Goal: Task Accomplishment & Management: Manage account settings

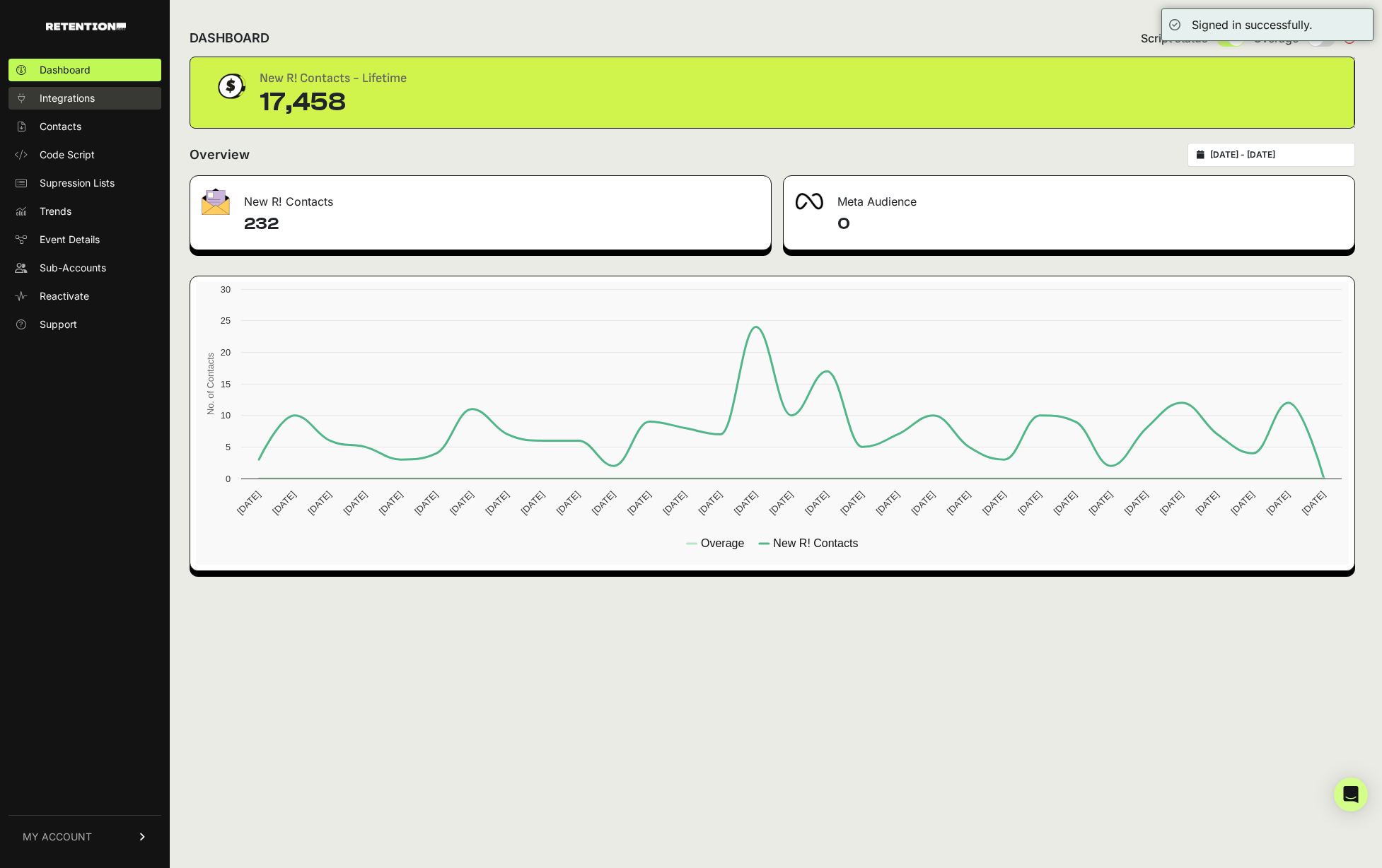
click at [105, 102] on link "Integrations" at bounding box center [84, 99] width 153 height 23
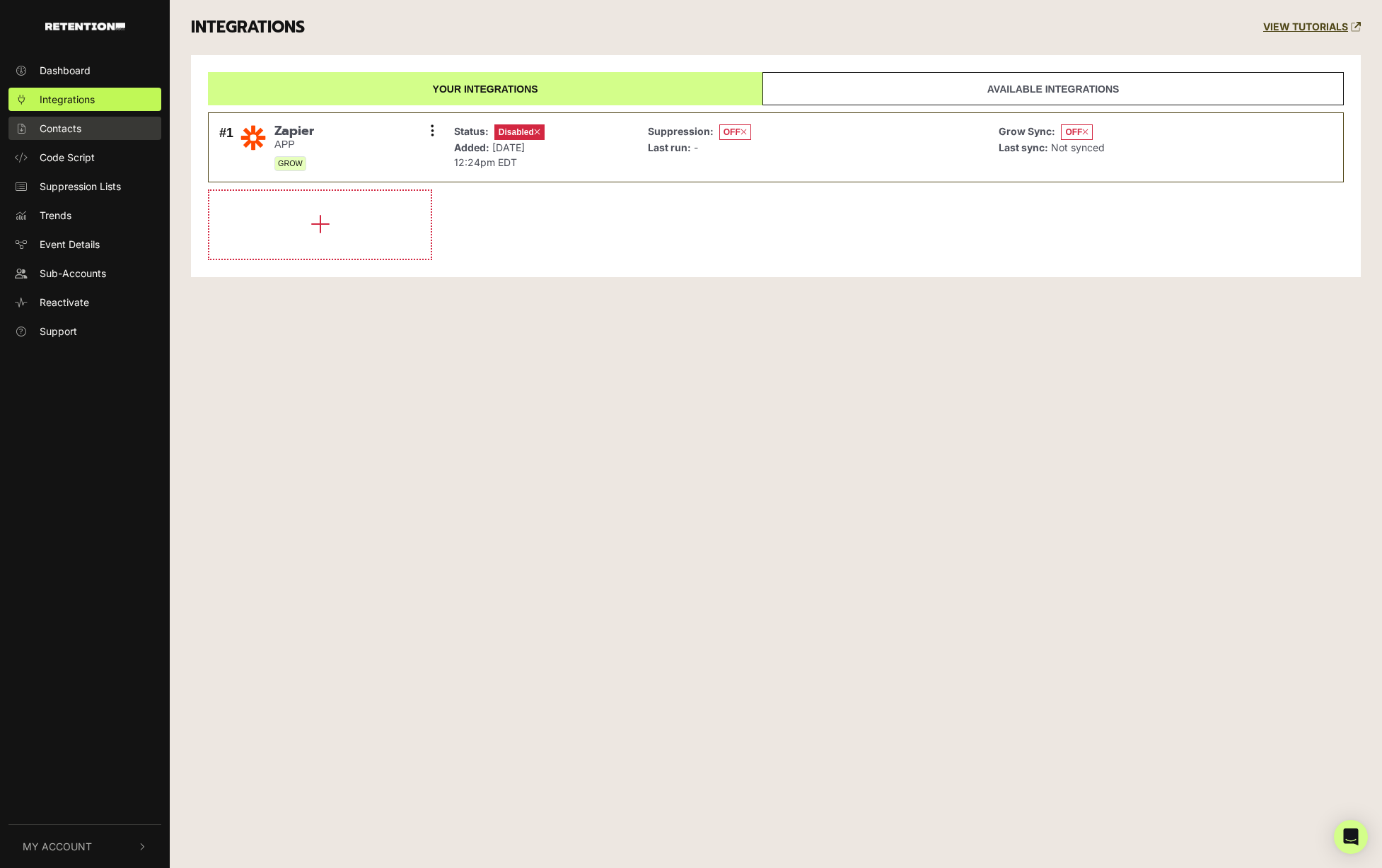
click at [97, 127] on link "Contacts" at bounding box center [84, 128] width 153 height 23
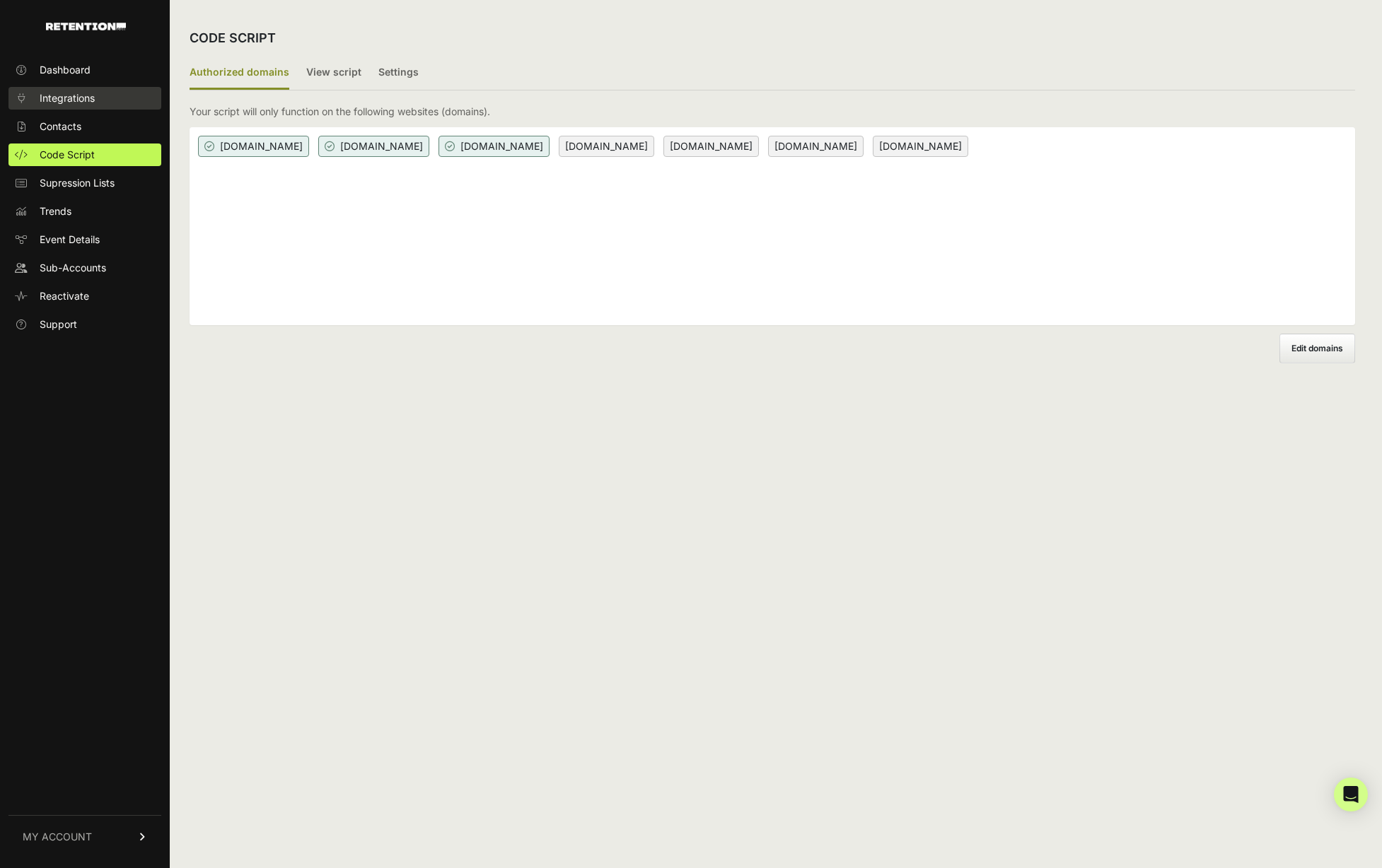
click at [119, 90] on link "Integrations" at bounding box center [84, 99] width 153 height 23
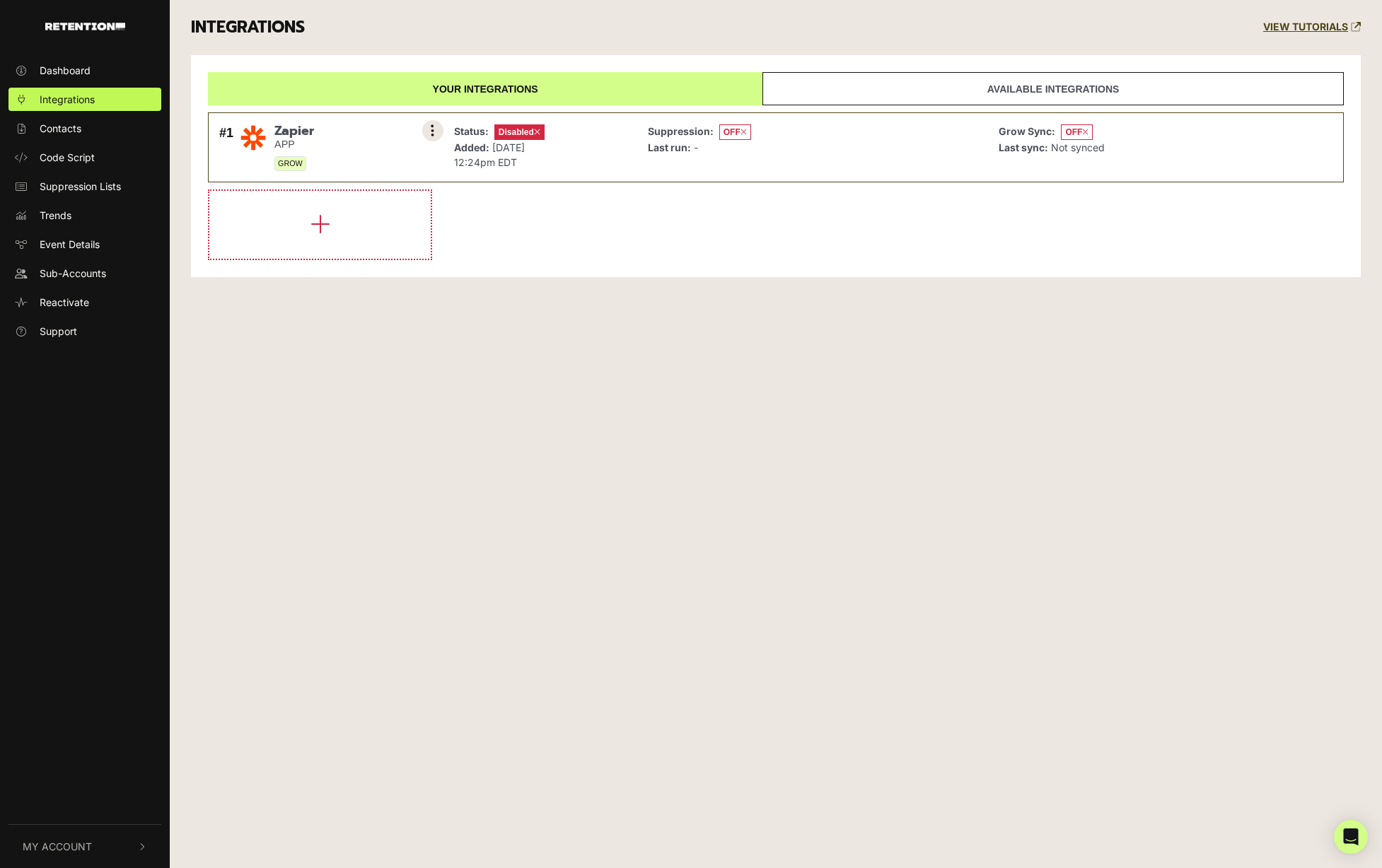
click at [426, 133] on button at bounding box center [433, 131] width 21 height 21
click at [88, 61] on link "Dashboard" at bounding box center [84, 70] width 153 height 23
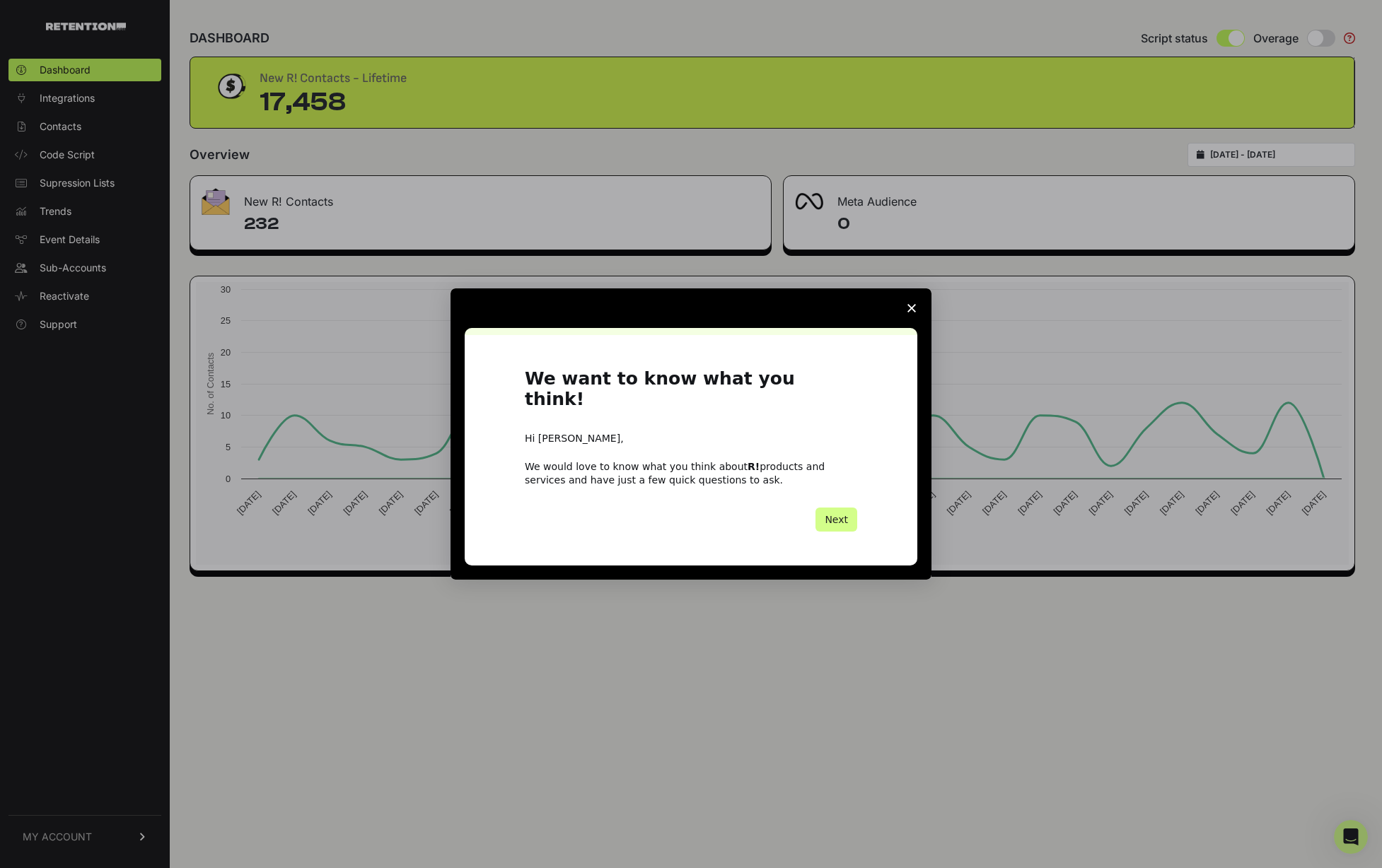
click at [905, 315] on span "Close survey" at bounding box center [911, 308] width 40 height 40
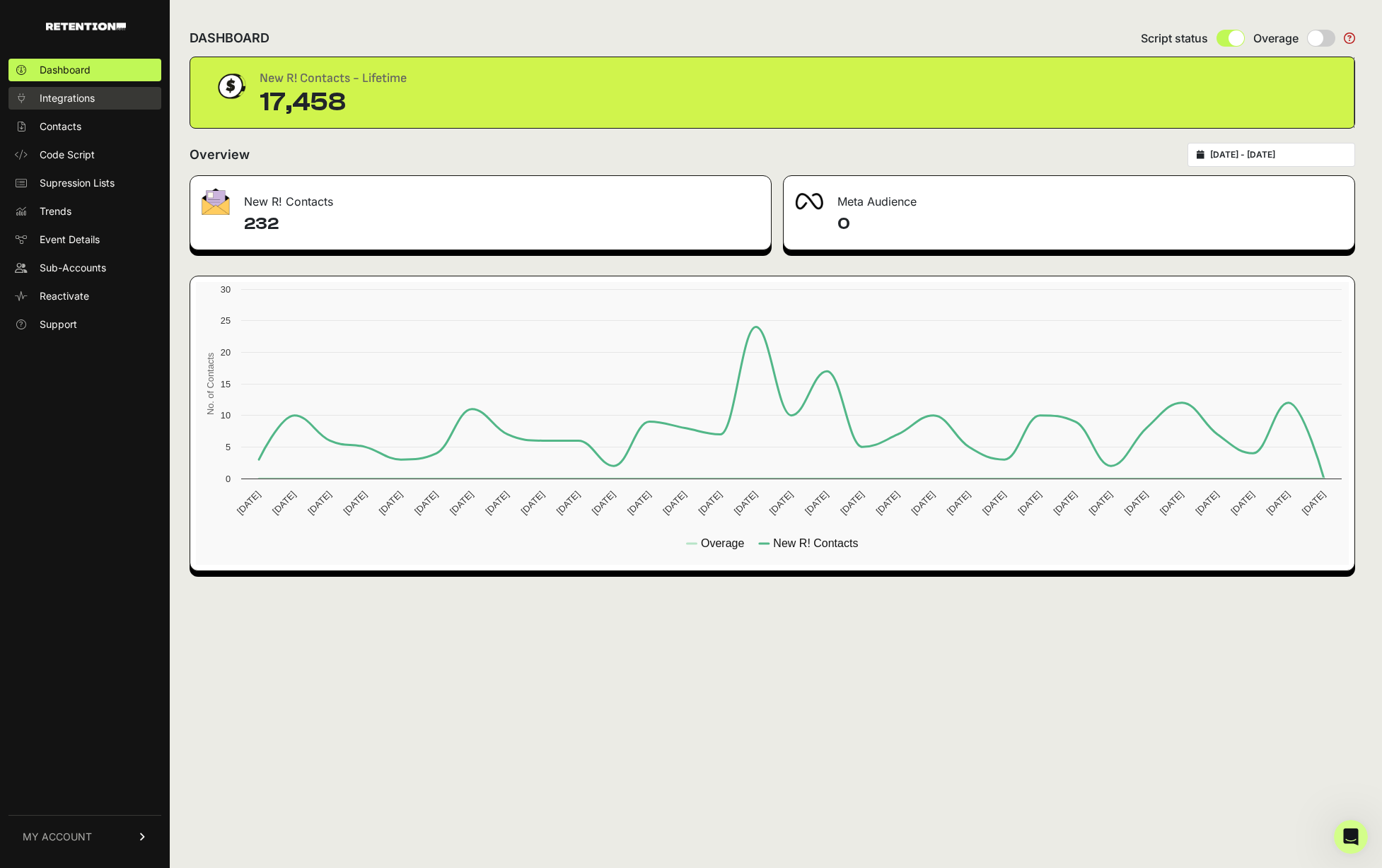
click at [77, 100] on span "Integrations" at bounding box center [67, 98] width 55 height 14
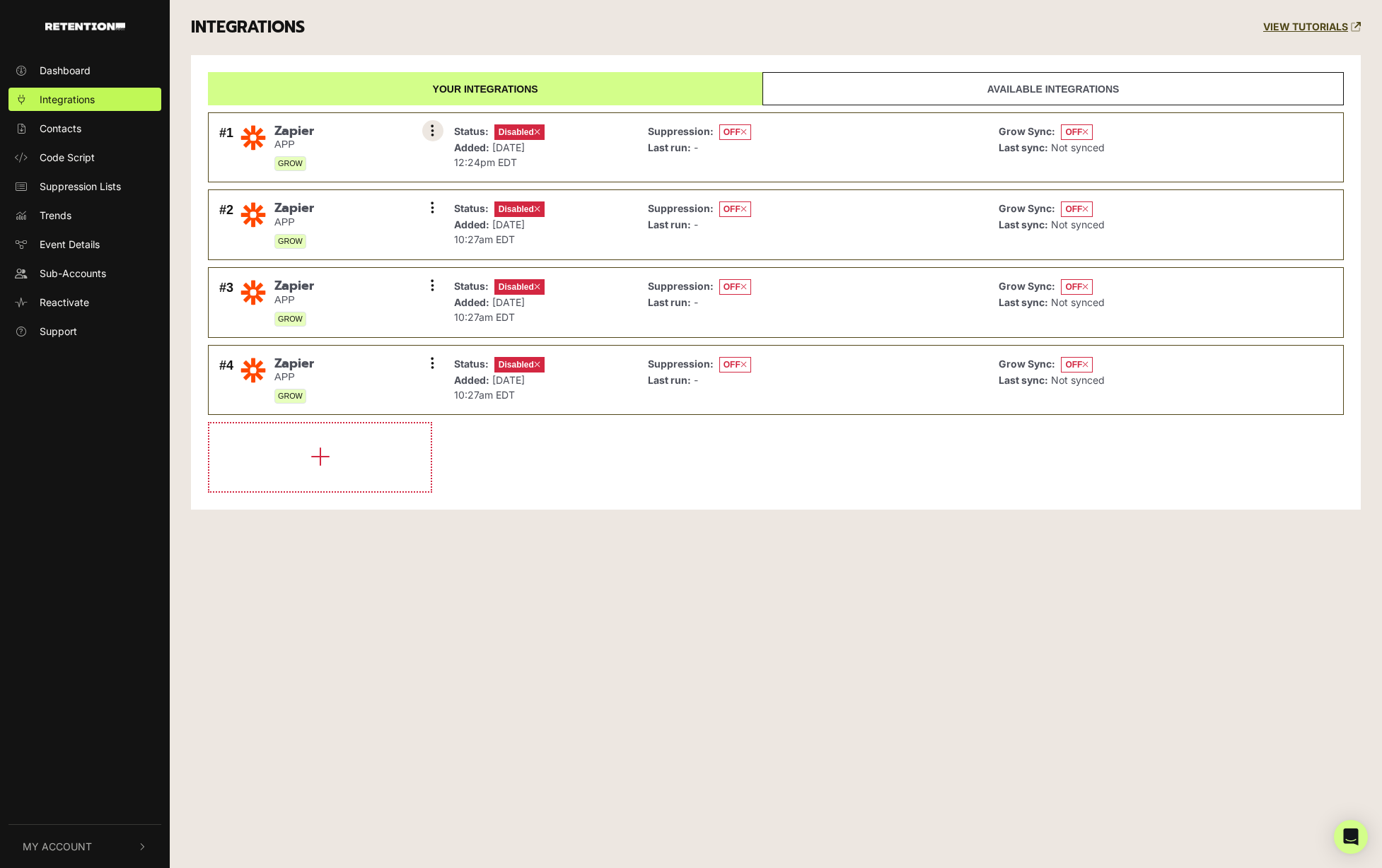
click at [430, 131] on icon at bounding box center [432, 131] width 4 height 14
click at [336, 192] on link "Enable" at bounding box center [346, 194] width 135 height 32
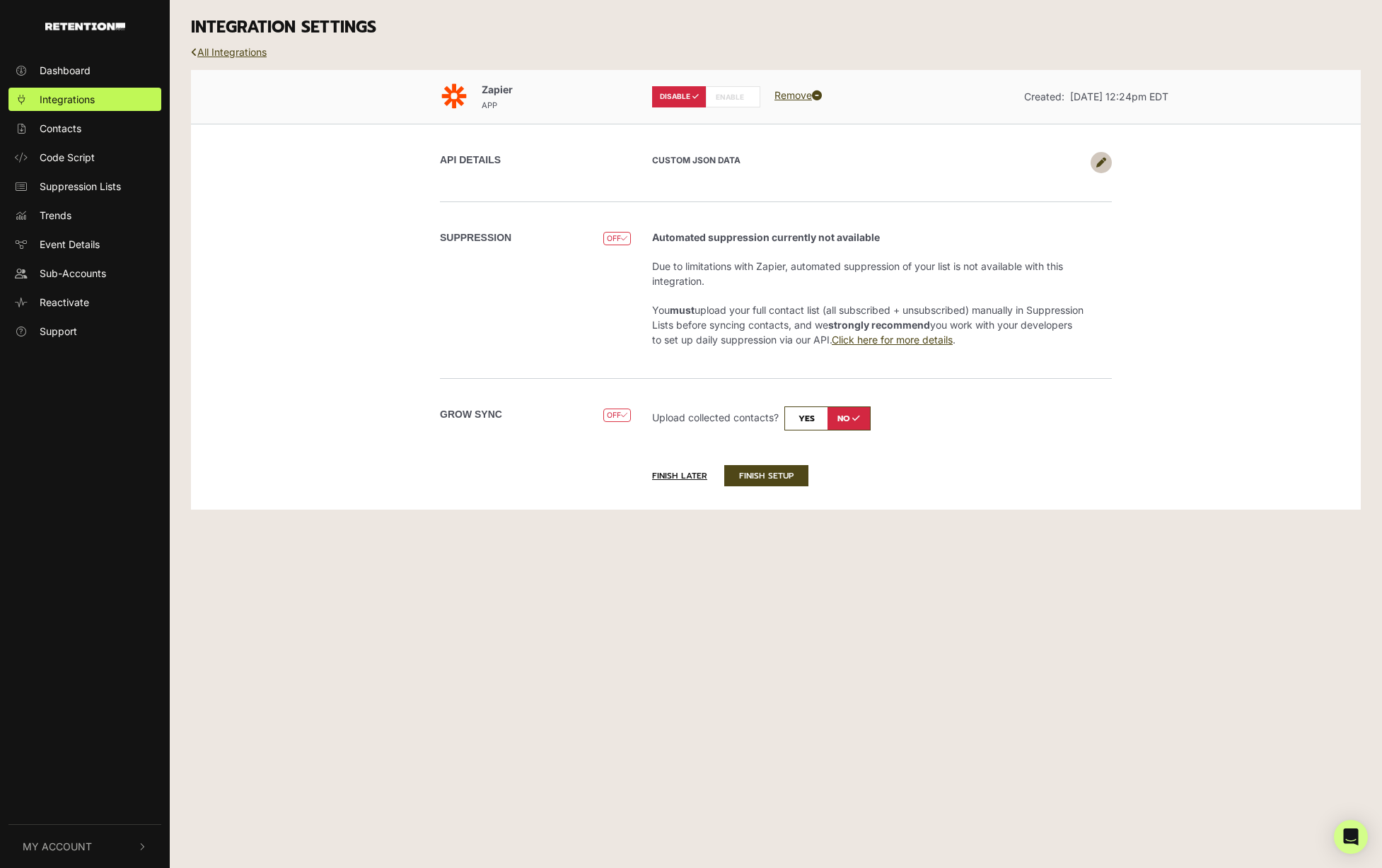
click at [737, 96] on label "ENABLE" at bounding box center [733, 97] width 54 height 21
radio input "false"
radio input "true"
click at [806, 428] on input "checkbox" at bounding box center [827, 419] width 87 height 24
checkbox input "true"
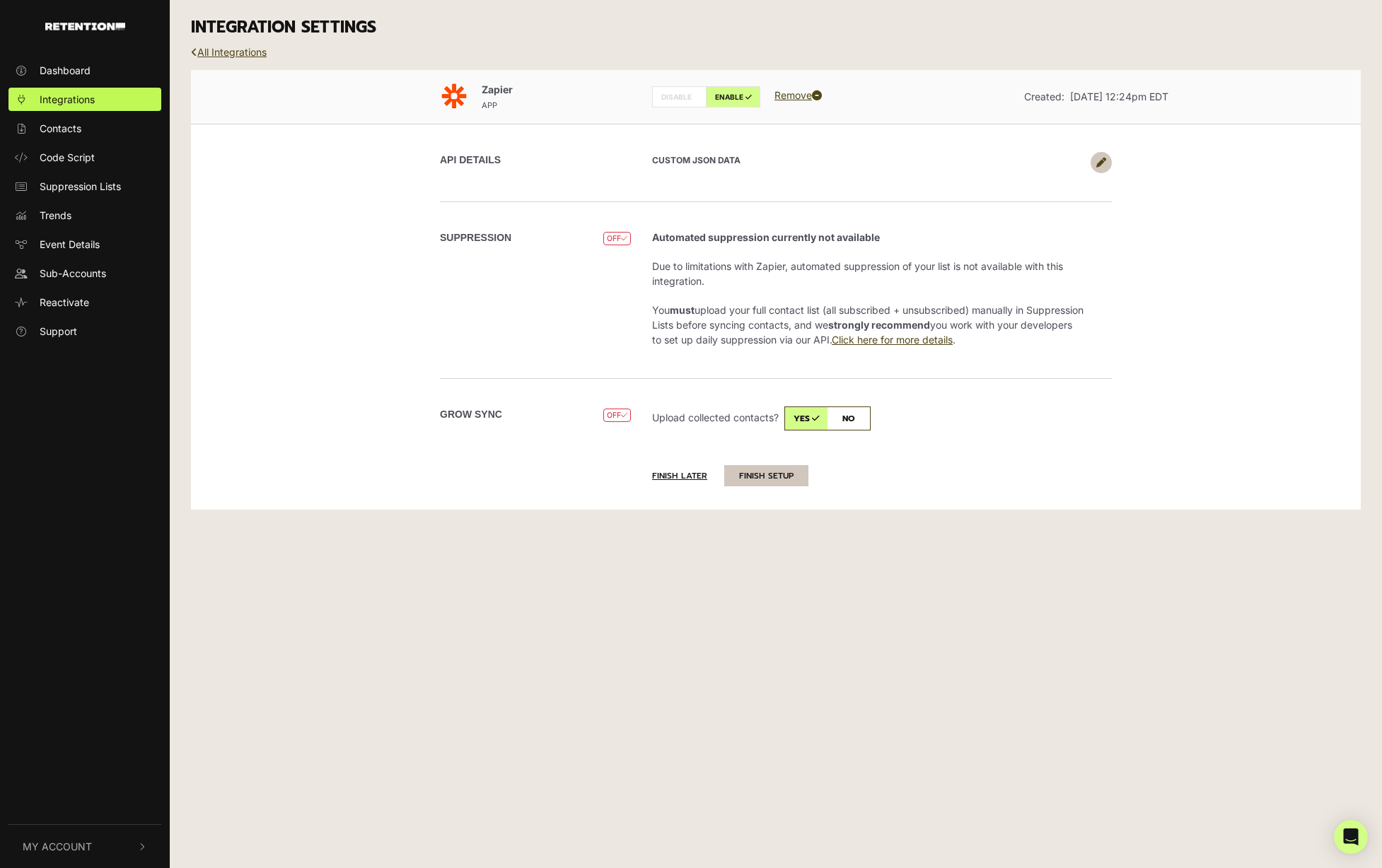
click at [792, 469] on button "FINISH SETUP" at bounding box center [767, 476] width 84 height 21
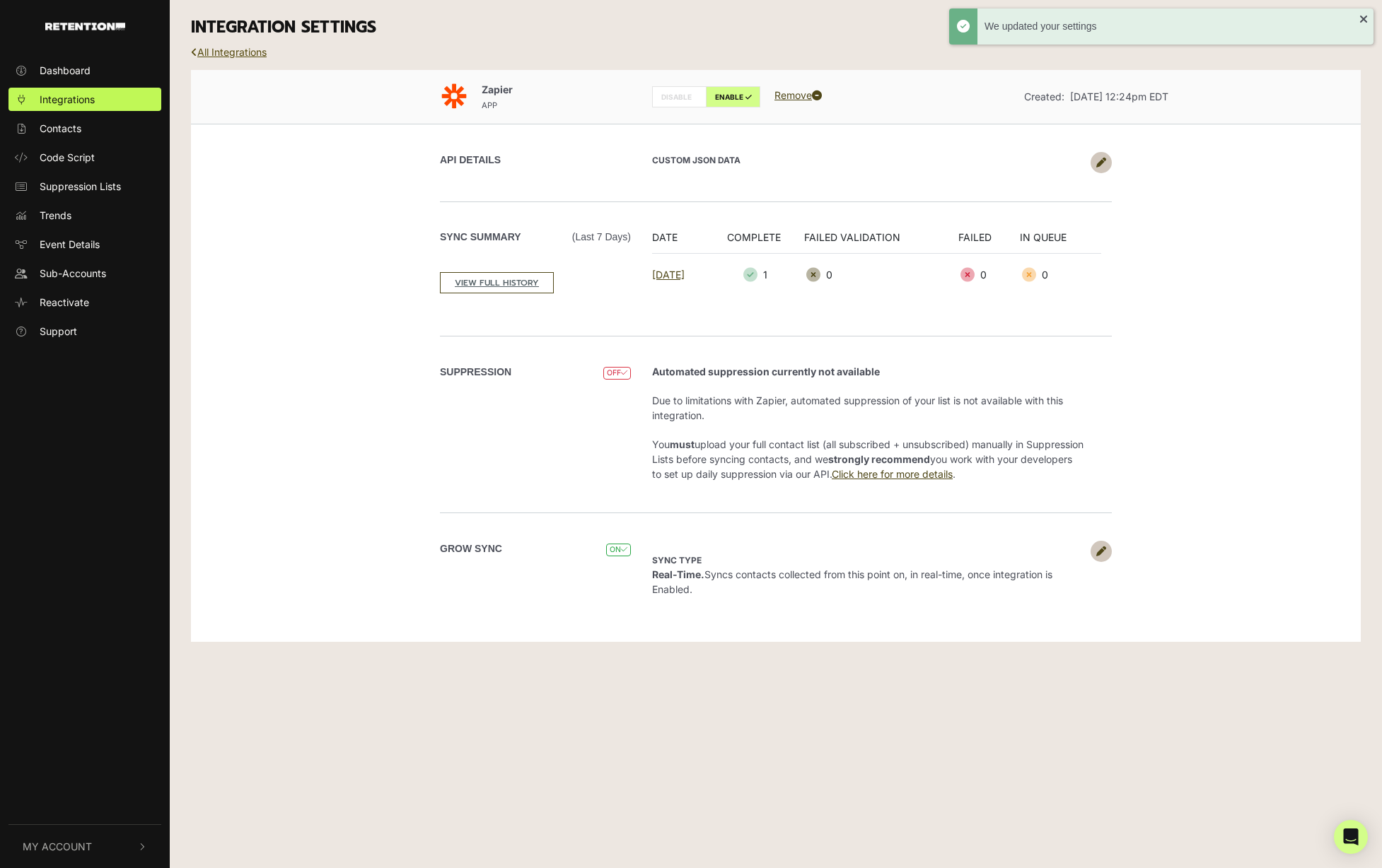
click at [243, 53] on link "All Integrations" at bounding box center [229, 52] width 76 height 12
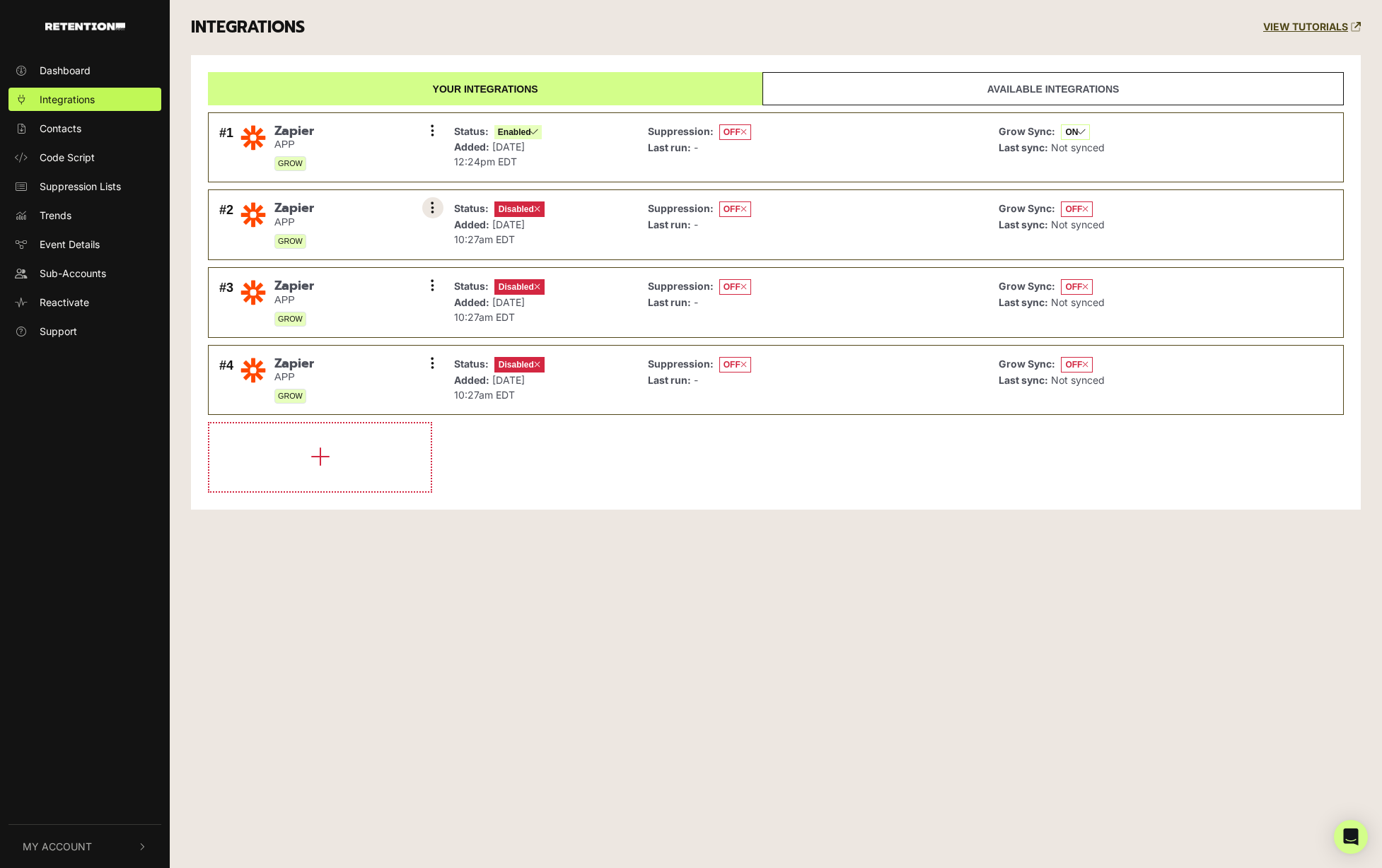
click at [442, 206] on button at bounding box center [433, 208] width 21 height 21
click at [327, 259] on link "Enable" at bounding box center [346, 271] width 135 height 32
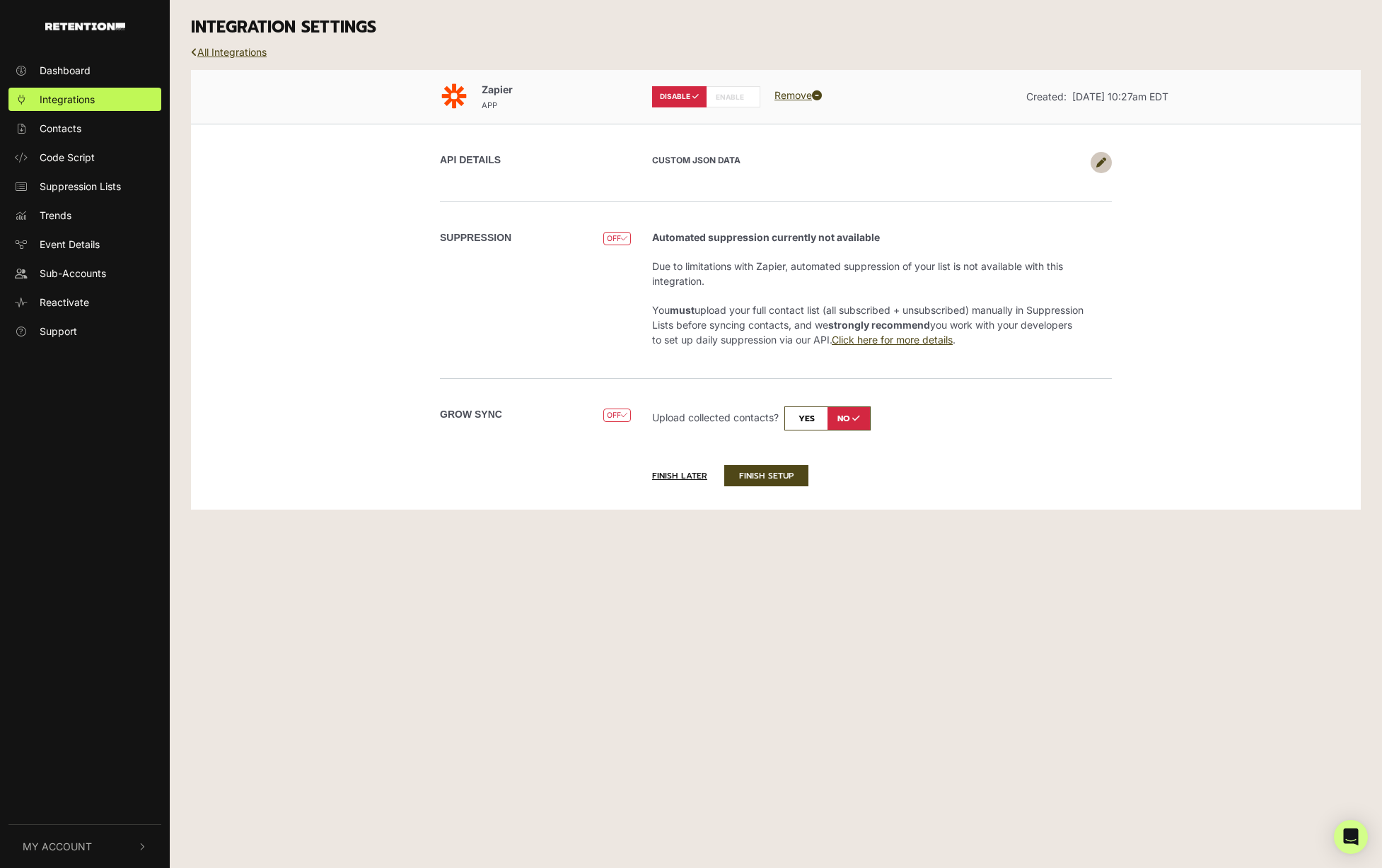
drag, startPoint x: 800, startPoint y: 423, endPoint x: 792, endPoint y: 444, distance: 22.5
click at [800, 423] on input "checkbox" at bounding box center [827, 419] width 87 height 24
checkbox input "true"
click at [740, 85] on div "DISABLE ENABLE Remove" at bounding box center [776, 96] width 269 height 32
drag, startPoint x: 736, startPoint y: 90, endPoint x: 734, endPoint y: 99, distance: 9.2
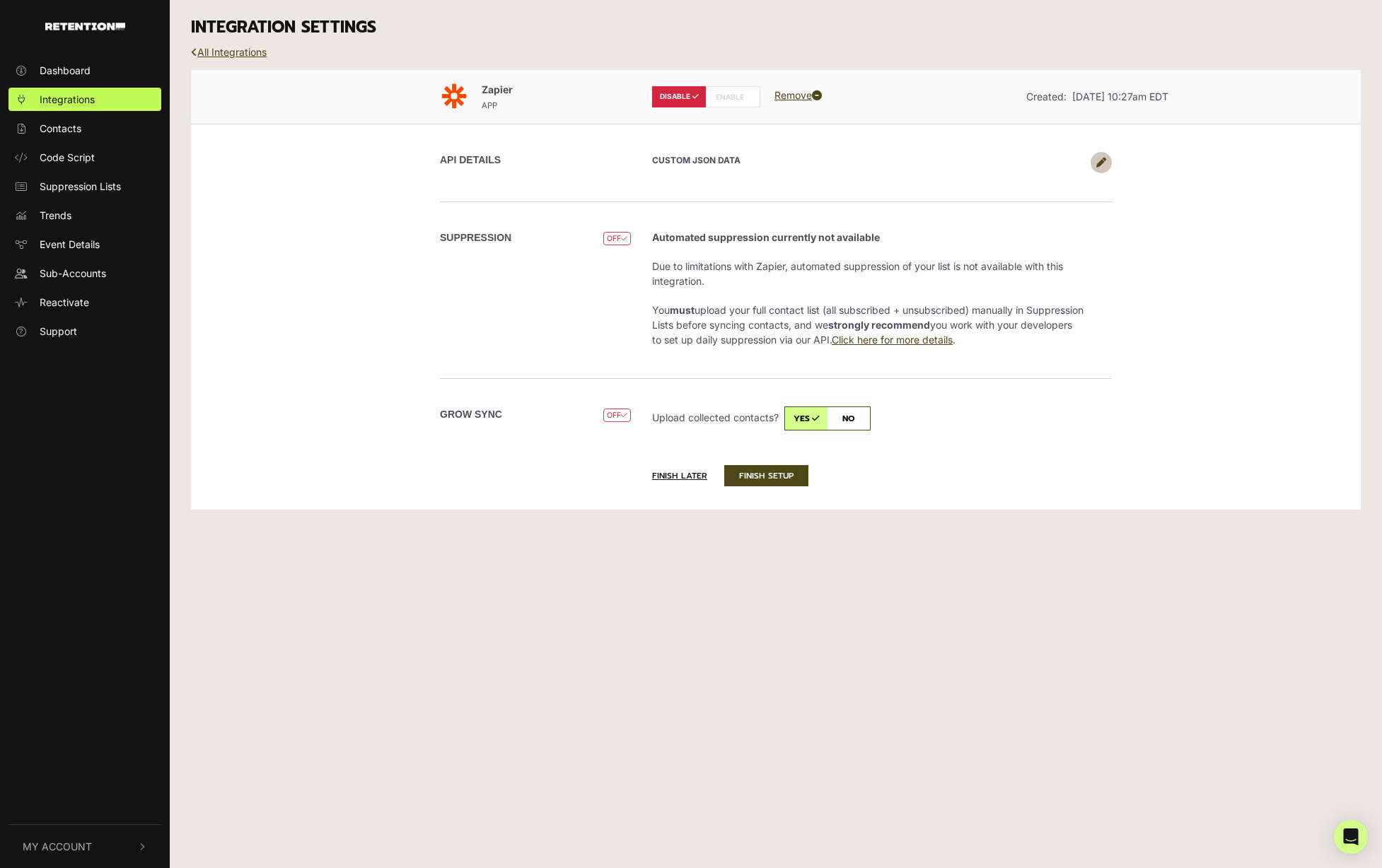
click at [736, 90] on label "ENABLE" at bounding box center [733, 97] width 54 height 21
radio input "false"
radio input "true"
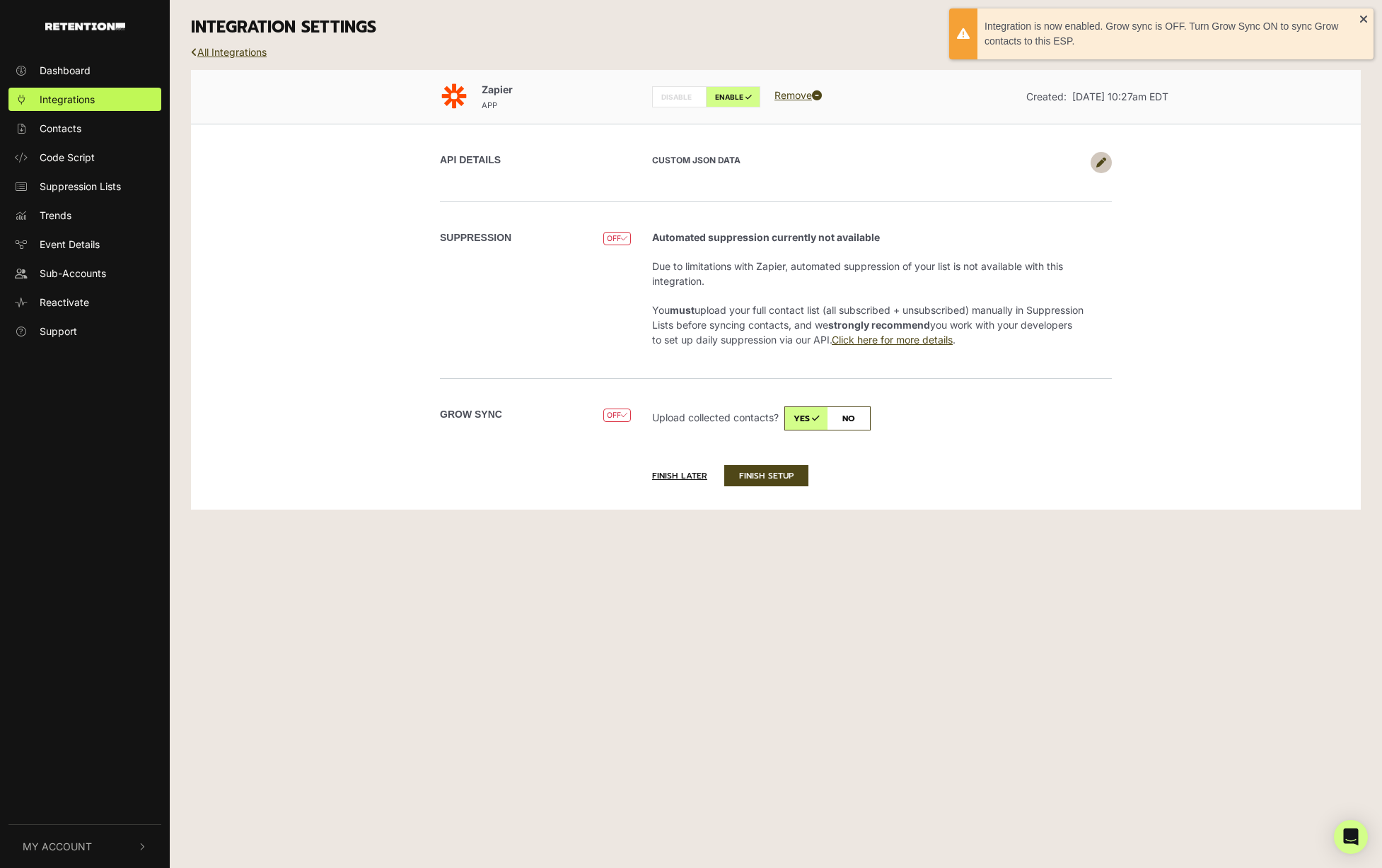
drag, startPoint x: 749, startPoint y: 470, endPoint x: 717, endPoint y: 463, distance: 32.8
click at [748, 470] on button "FINISH SETUP" at bounding box center [767, 476] width 84 height 21
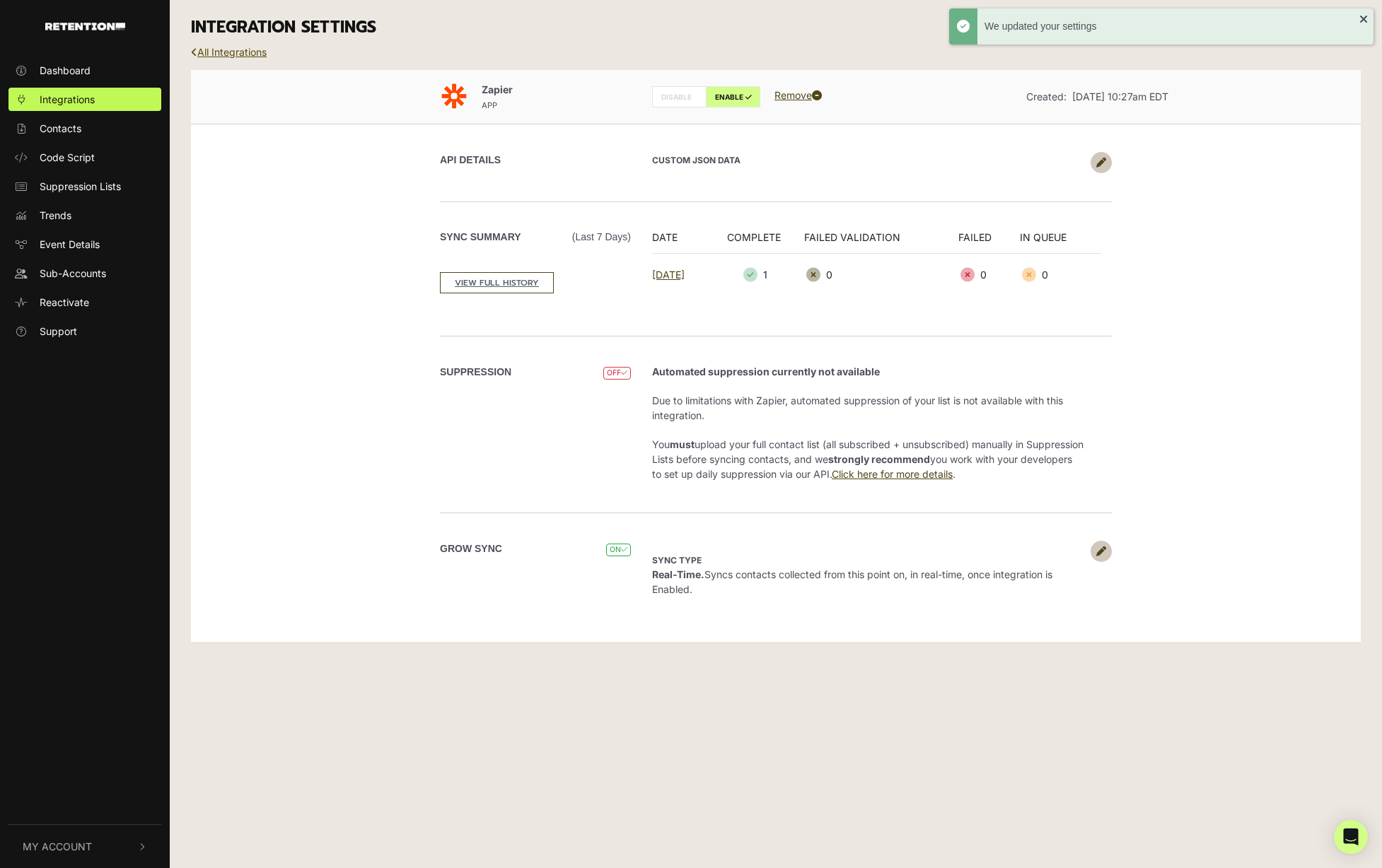
drag, startPoint x: 183, startPoint y: 52, endPoint x: 195, endPoint y: 53, distance: 12.0
click at [184, 52] on div "INTEGRATION SETTINGS" at bounding box center [776, 27] width 1191 height 55
click at [230, 54] on link "All Integrations" at bounding box center [229, 52] width 76 height 12
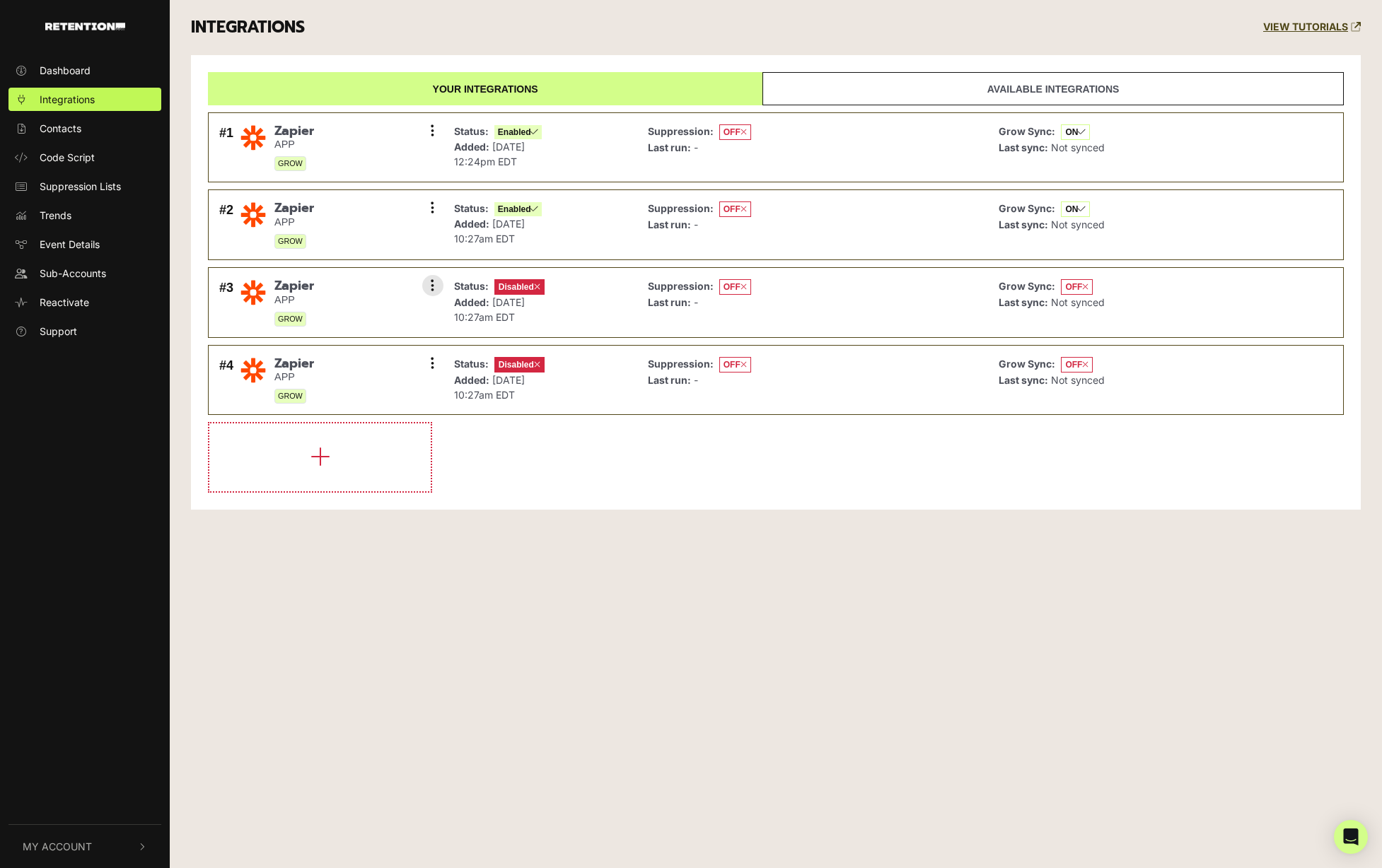
click at [544, 315] on p "Added: [DATE] 10:27am EDT" at bounding box center [499, 309] width 90 height 29
click at [427, 286] on button at bounding box center [433, 286] width 21 height 21
click at [335, 348] on link "Enable" at bounding box center [346, 349] width 135 height 32
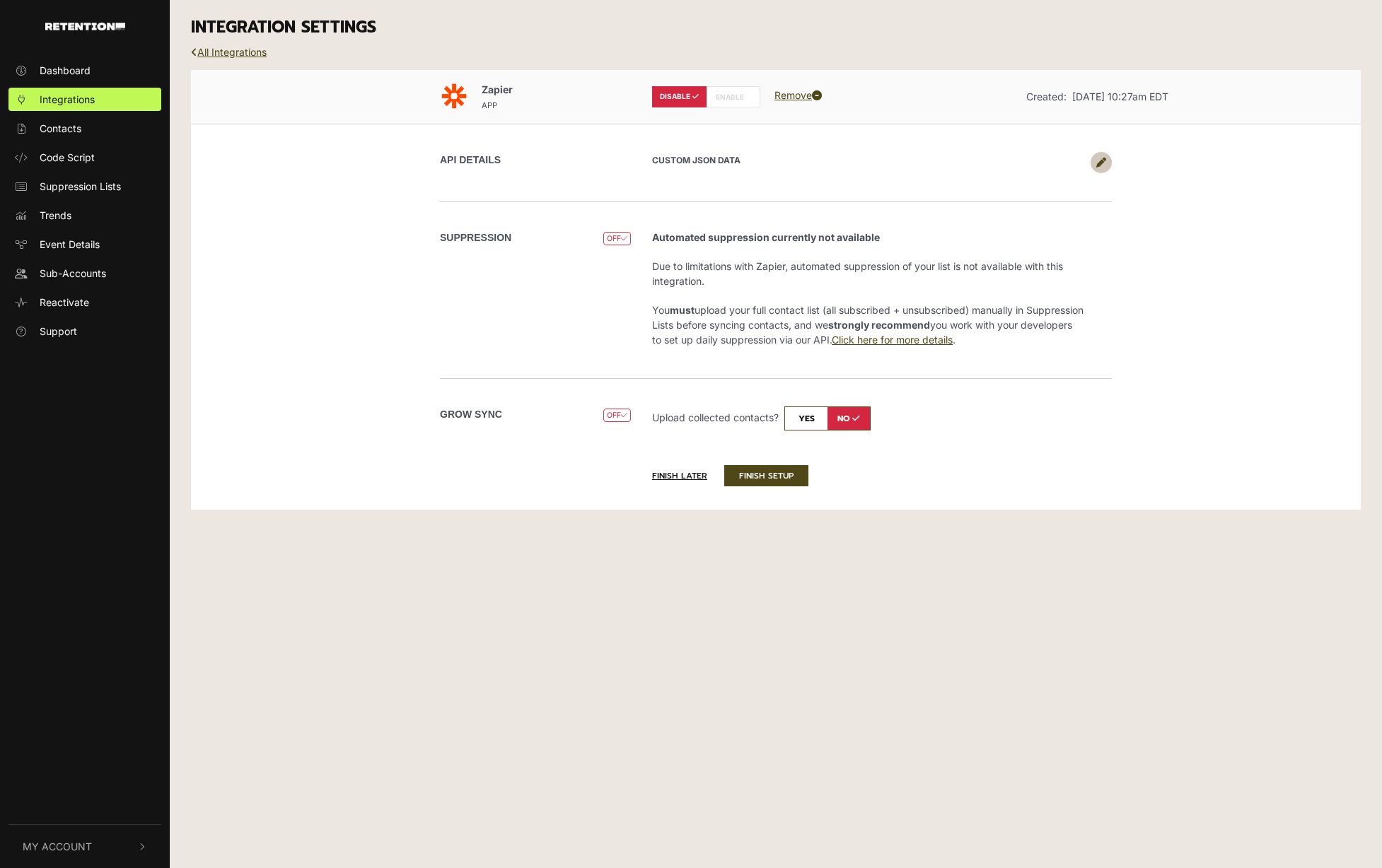
click at [808, 407] on input "checkbox" at bounding box center [827, 419] width 87 height 24
checkbox input "true"
click at [737, 92] on label "ENABLE" at bounding box center [733, 97] width 54 height 21
radio input "false"
radio input "true"
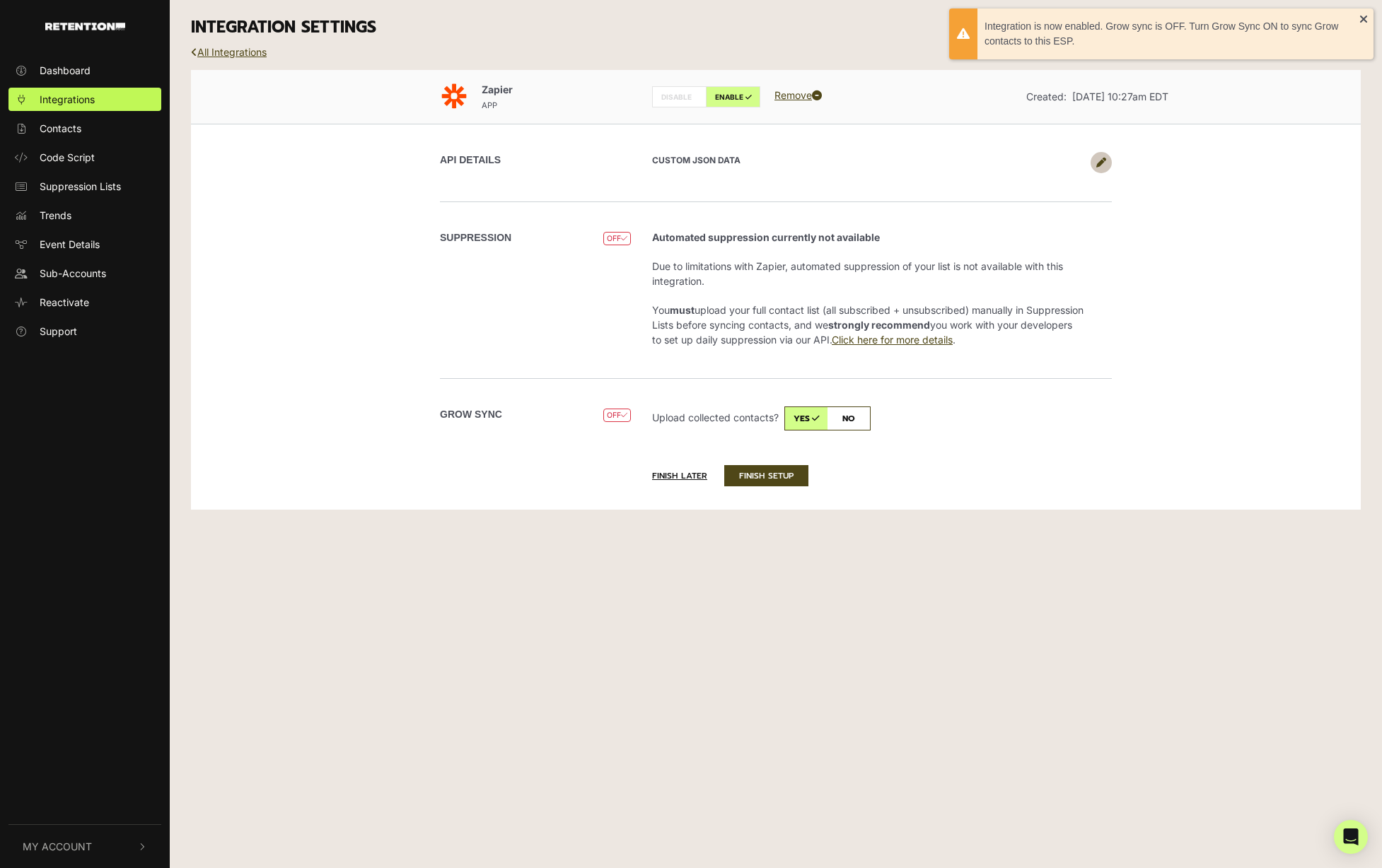
click at [788, 471] on button "FINISH SETUP" at bounding box center [767, 476] width 84 height 21
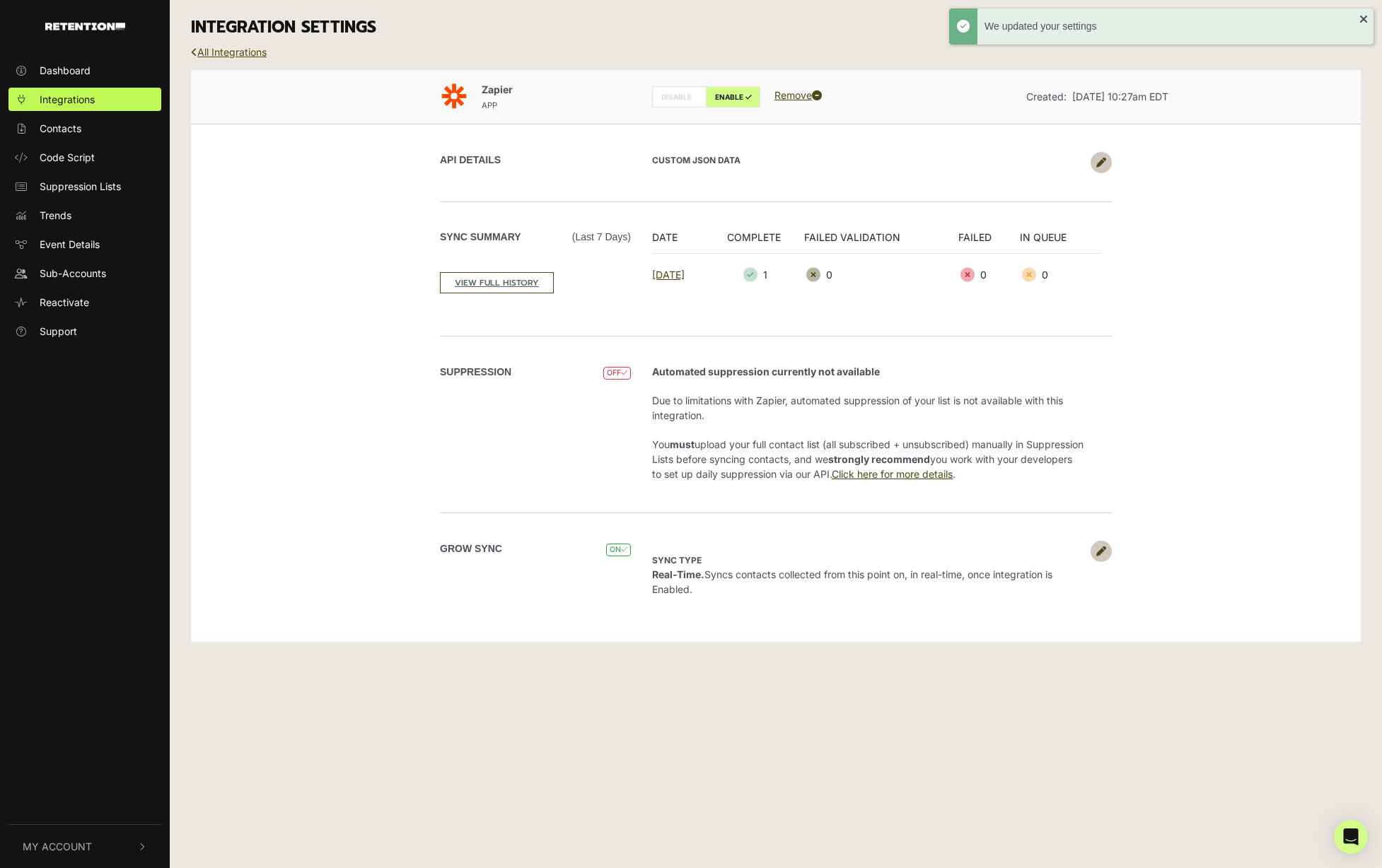
click at [265, 52] on link "All Integrations" at bounding box center [229, 52] width 76 height 12
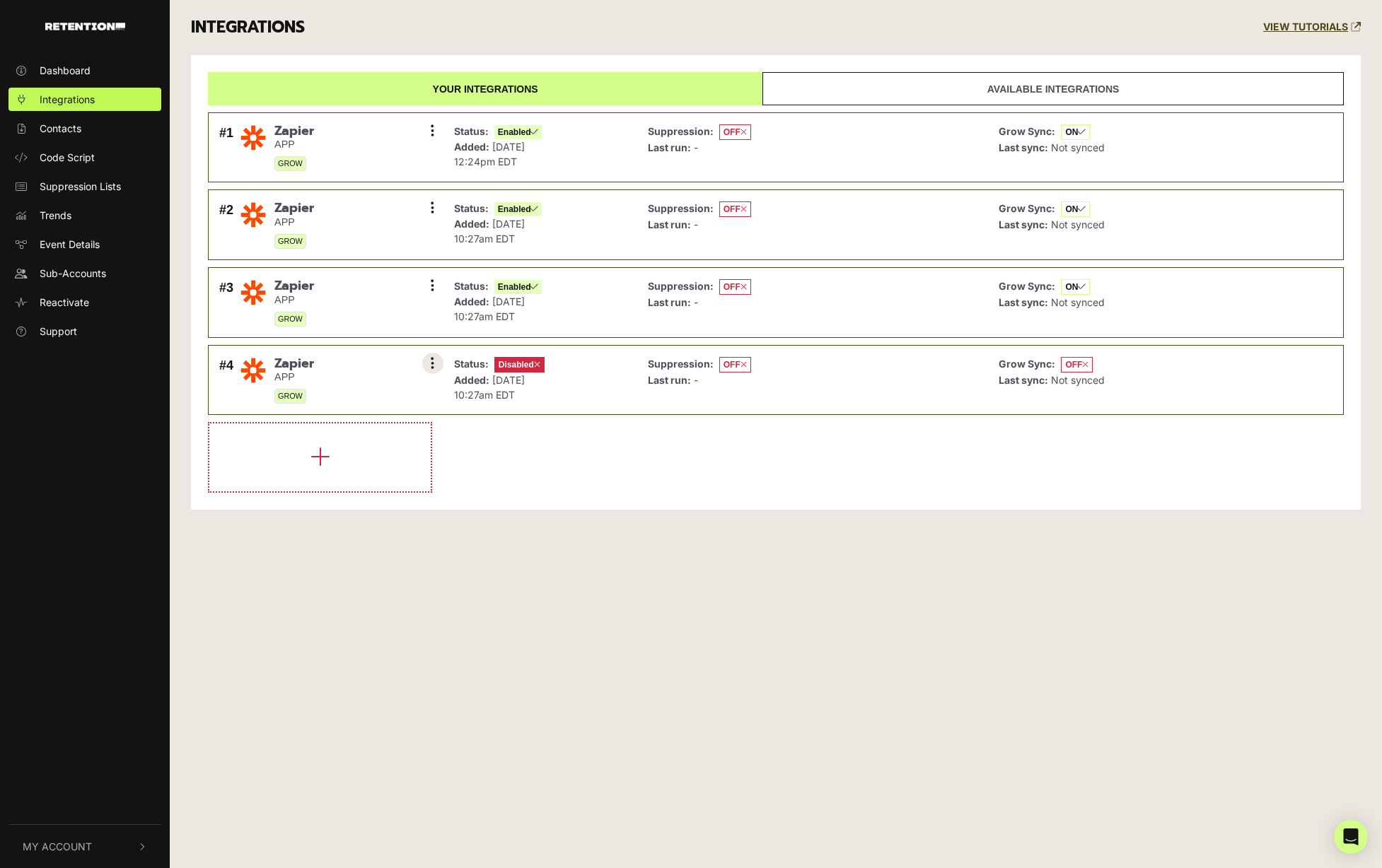
click at [429, 363] on button at bounding box center [433, 363] width 21 height 21
click at [381, 421] on link "Enable" at bounding box center [346, 426] width 135 height 32
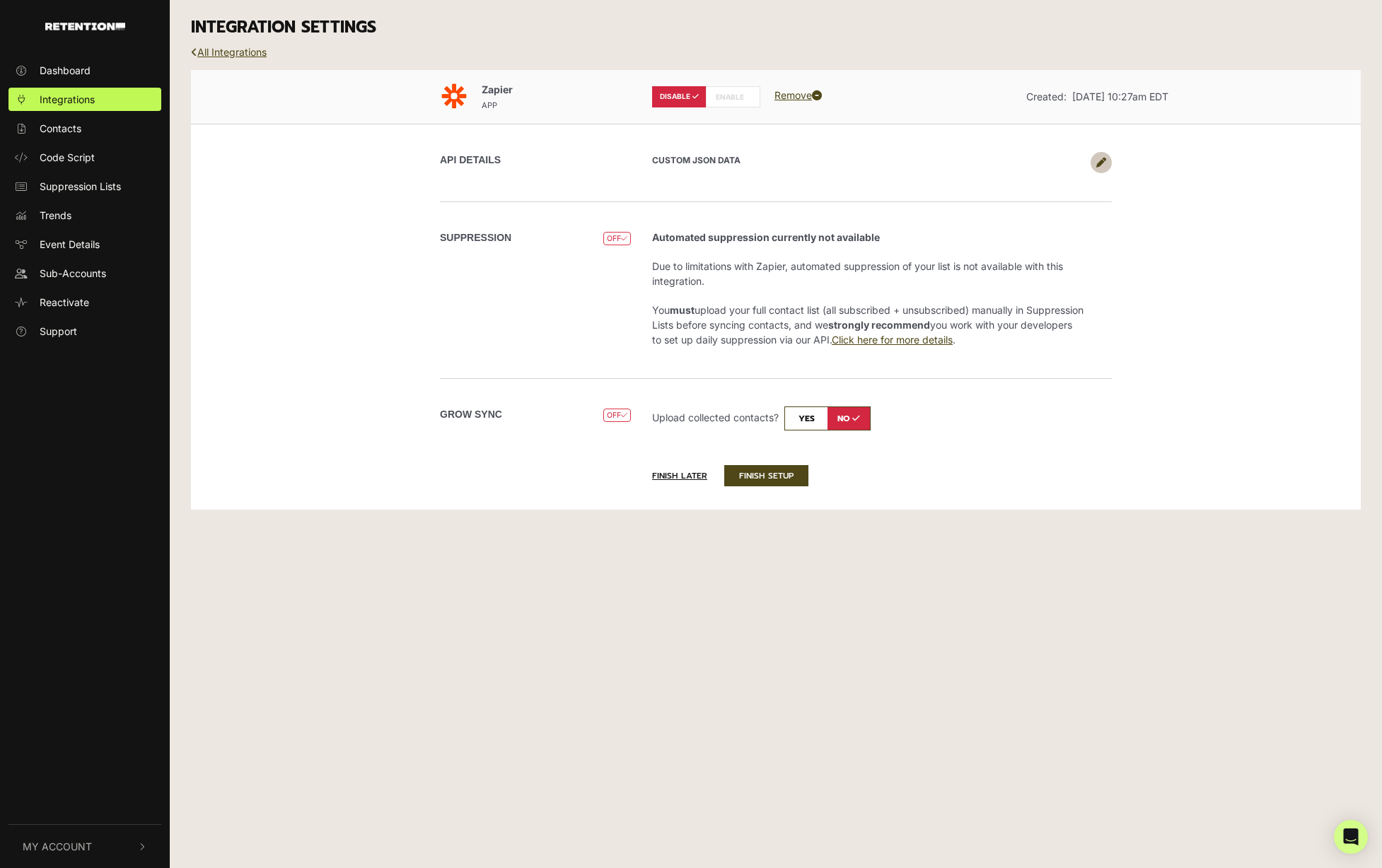
click at [727, 93] on label "ENABLE" at bounding box center [733, 97] width 54 height 21
radio input "false"
radio input "true"
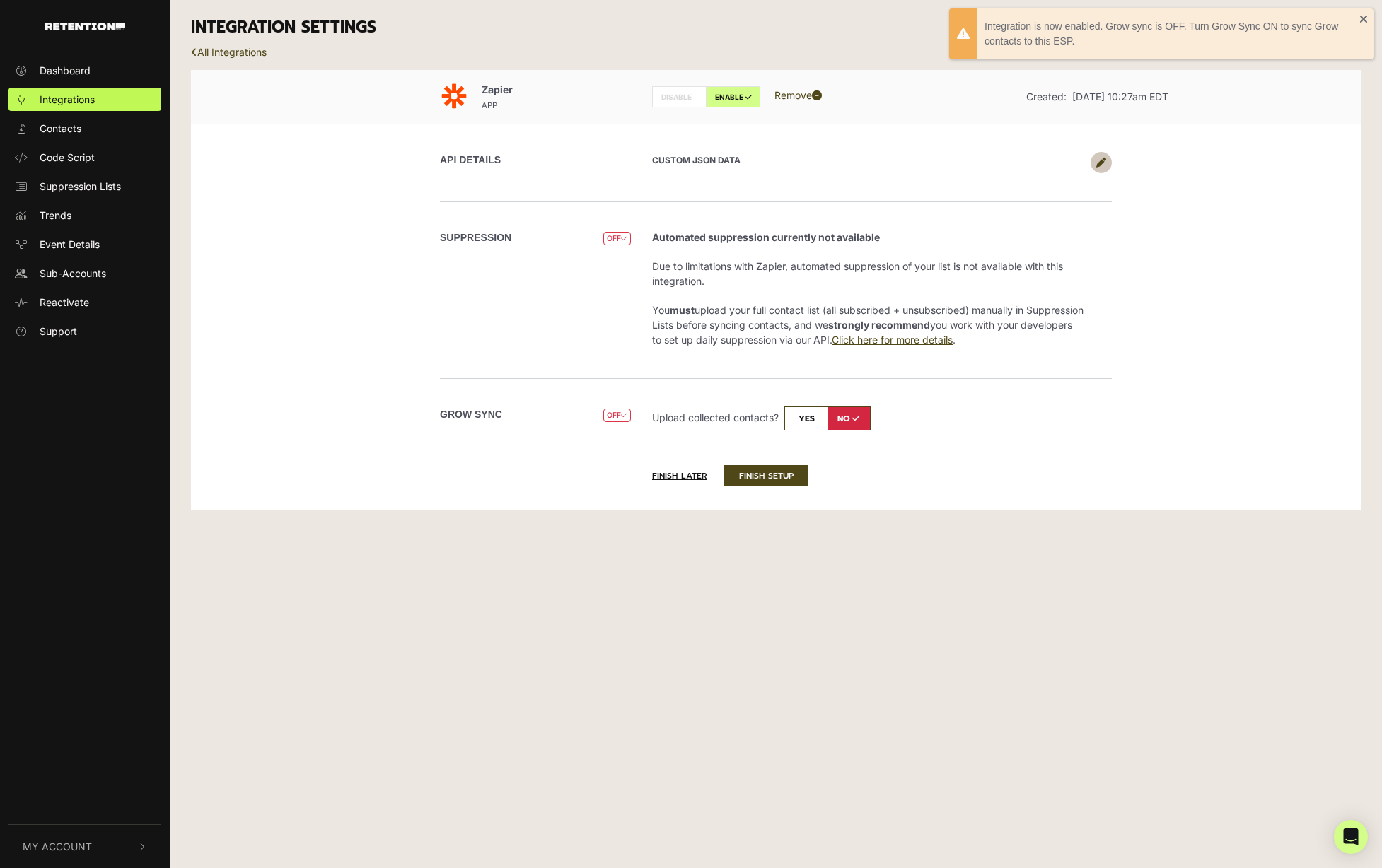
click at [801, 396] on div "Grow Sync OFF DISABLED Upload collected contacts? yes no Sync type Real-Time. S…" at bounding box center [776, 418] width 806 height 80
click at [803, 411] on input "checkbox" at bounding box center [827, 419] width 87 height 24
checkbox input "true"
click at [767, 479] on button "FINISH SETUP" at bounding box center [767, 476] width 84 height 21
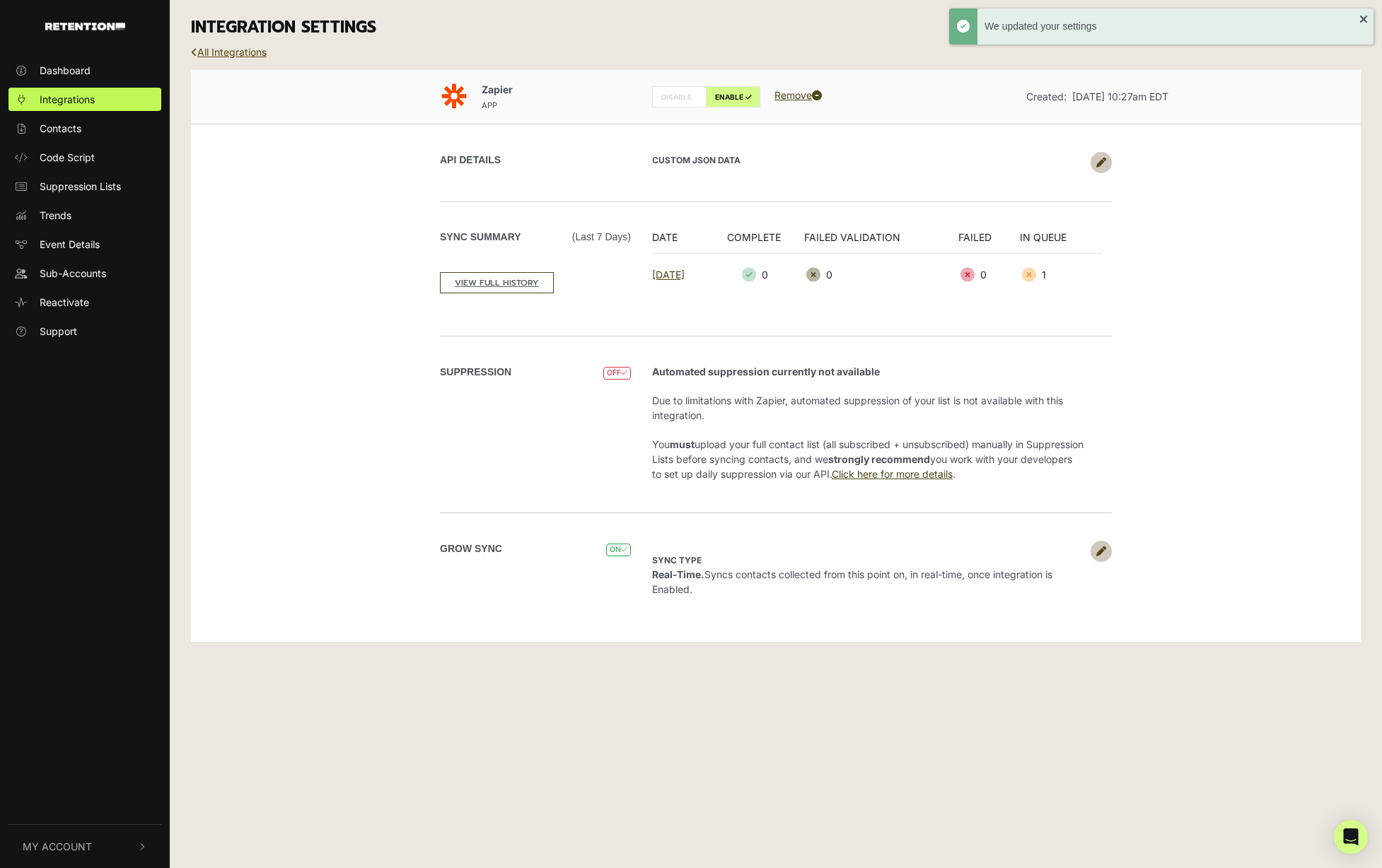
click at [230, 53] on link "All Integrations" at bounding box center [229, 52] width 76 height 12
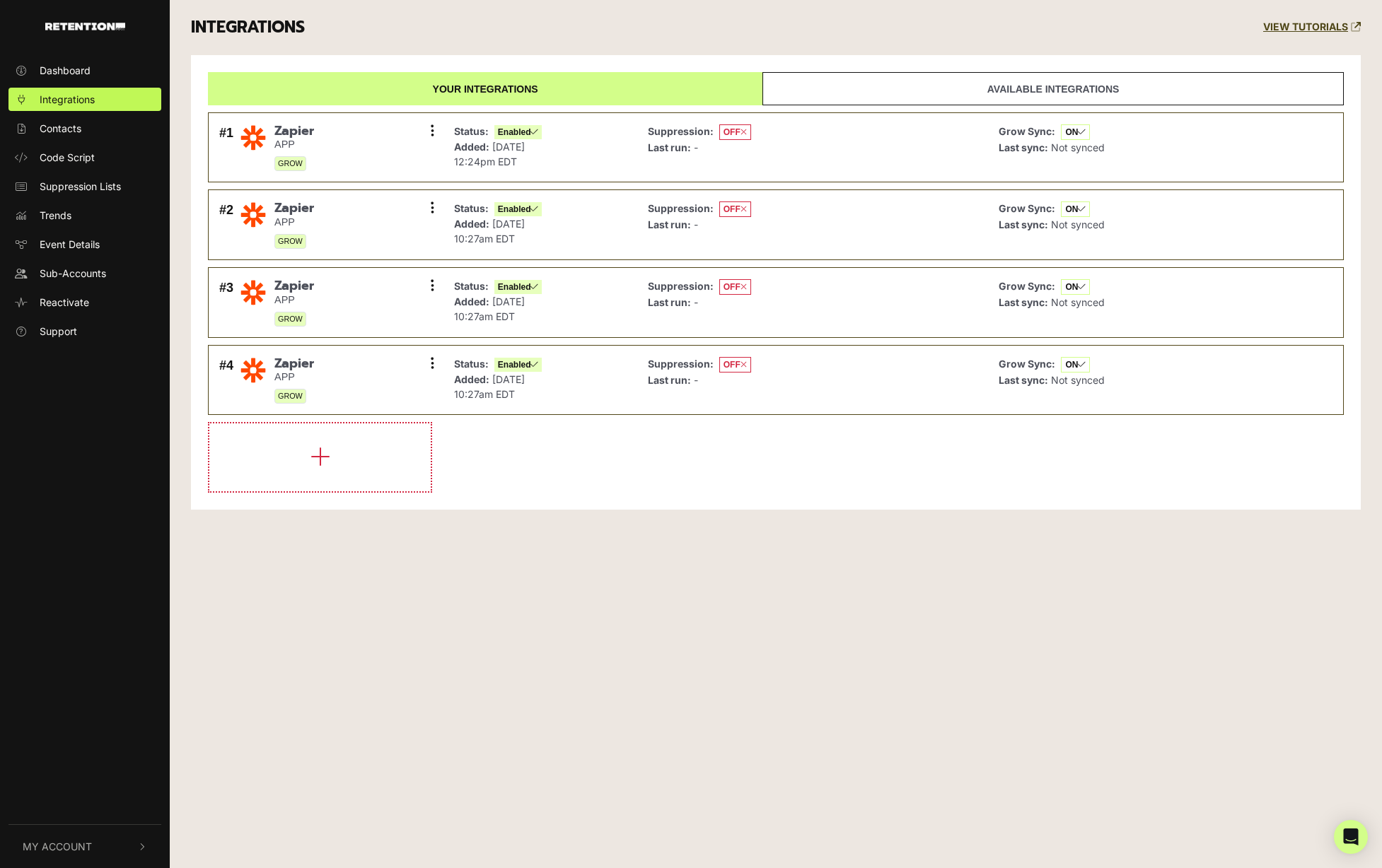
click at [821, 90] on link "Available integrations" at bounding box center [1052, 89] width 582 height 33
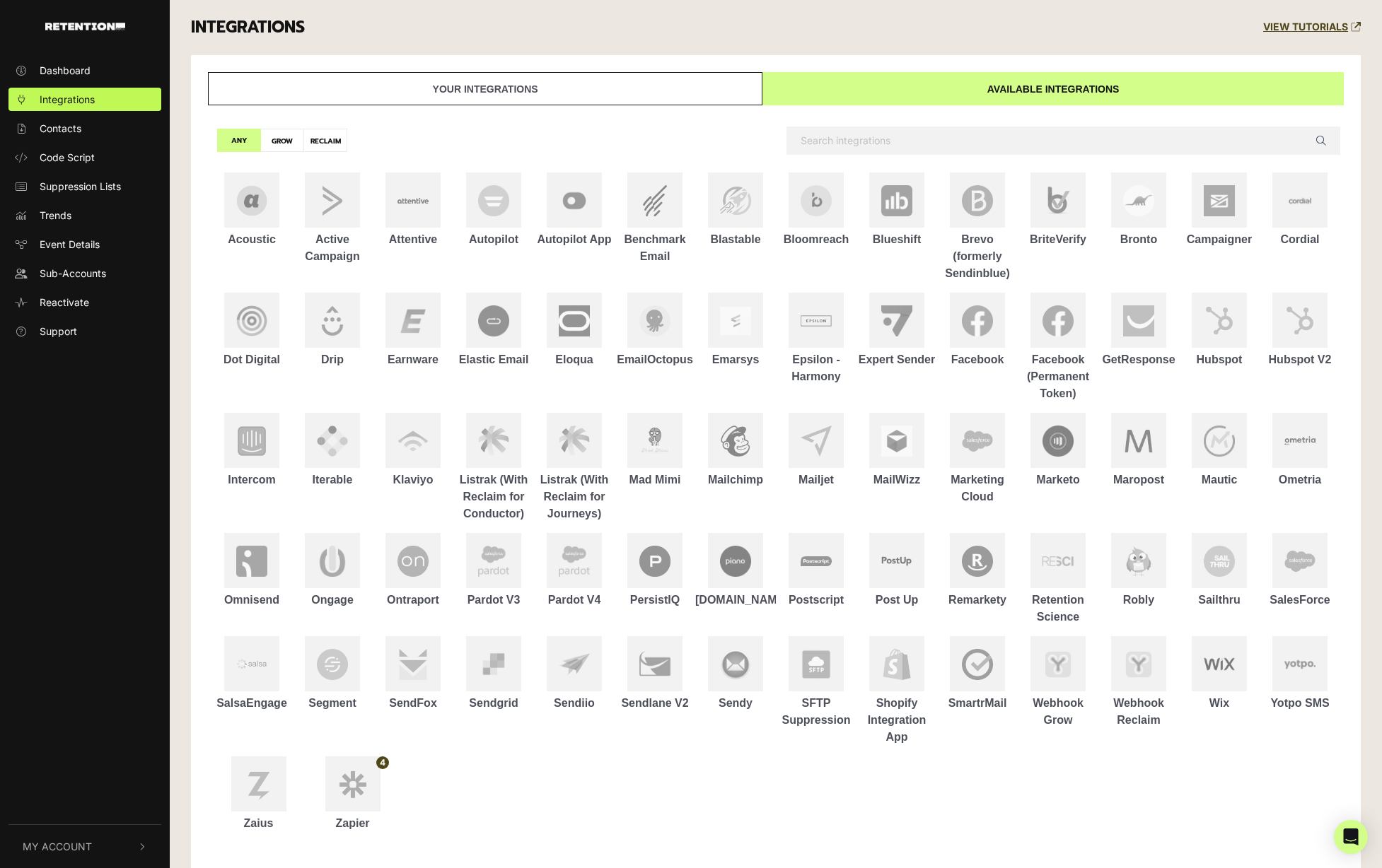
click at [506, 86] on link "Your integrations" at bounding box center [484, 89] width 554 height 33
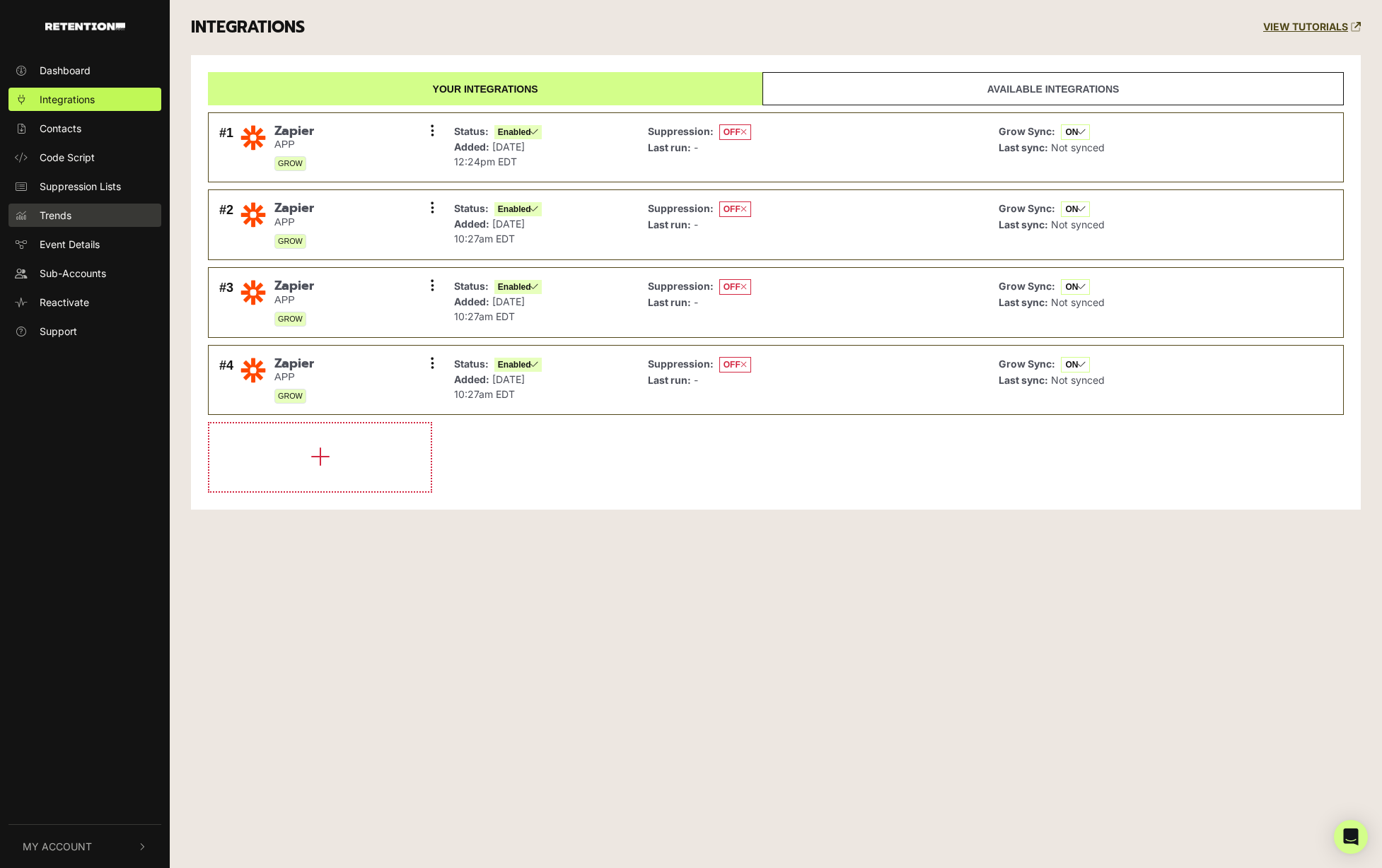
click at [126, 218] on link "Trends" at bounding box center [84, 215] width 153 height 23
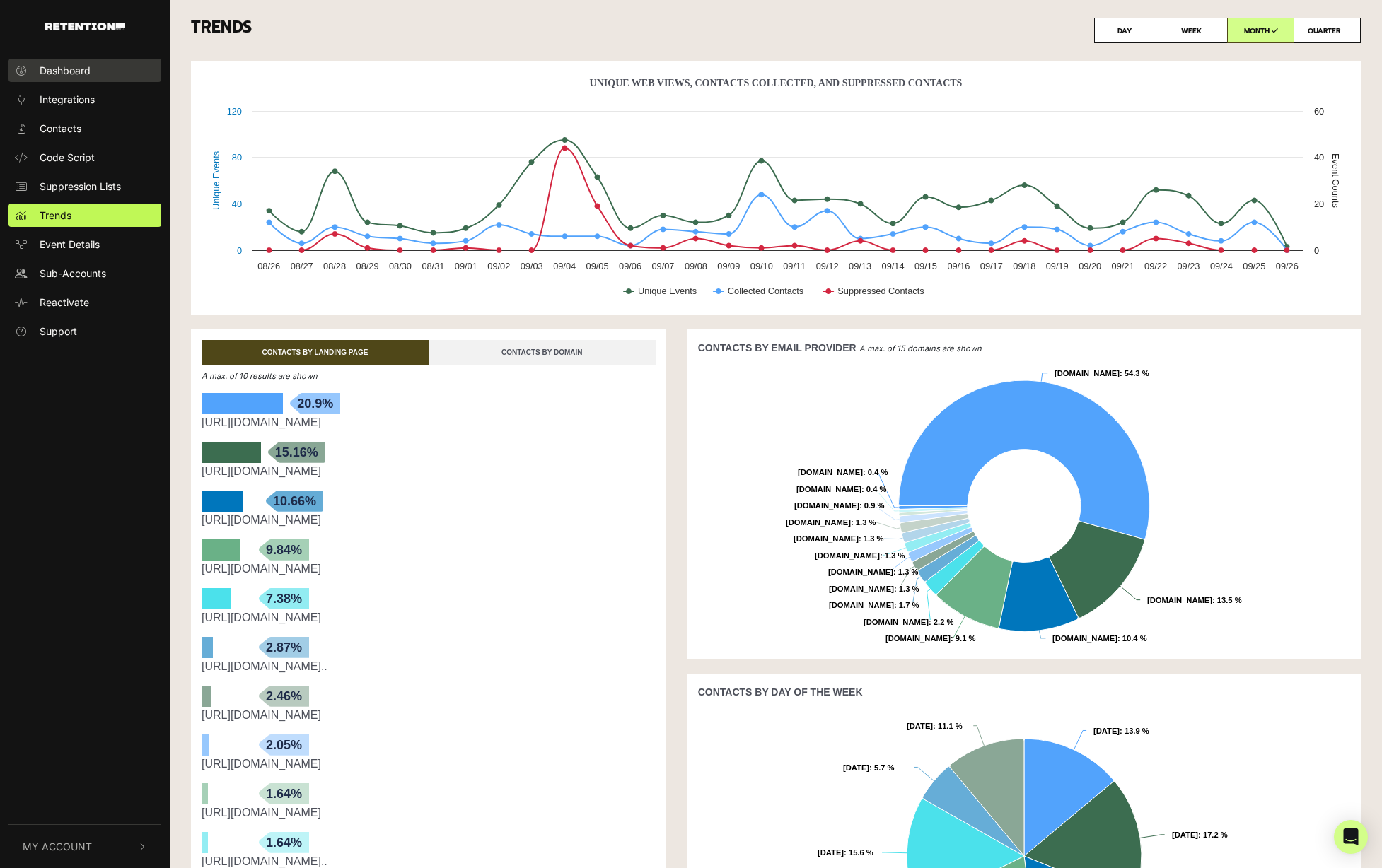
click at [76, 71] on span "Dashboard" at bounding box center [65, 71] width 51 height 15
